Goal: Use online tool/utility: Use online tool/utility

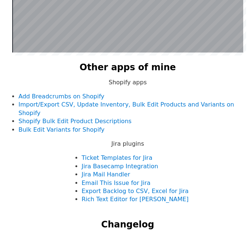
scroll to position [148, 0]
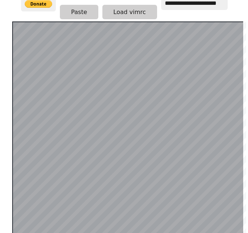
drag, startPoint x: 154, startPoint y: 12, endPoint x: 27, endPoint y: 19, distance: 126.8
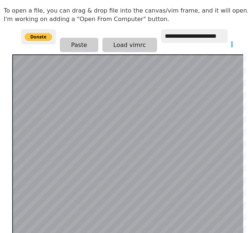
scroll to position [152, 0]
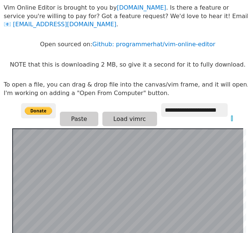
scroll to position [152, 0]
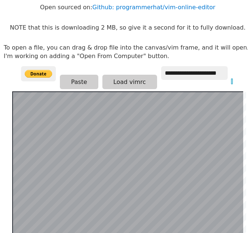
scroll to position [152, 0]
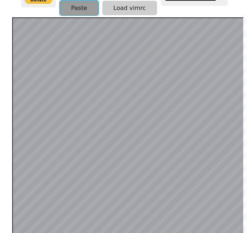
click at [93, 12] on button "Paste" at bounding box center [79, 8] width 38 height 14
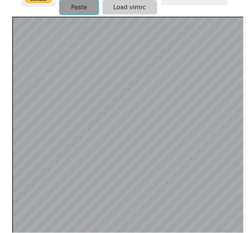
click at [79, 8] on button "Paste" at bounding box center [79, 7] width 38 height 14
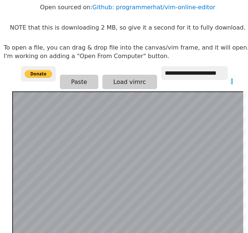
scroll to position [152, 0]
